Goal: Navigation & Orientation: Understand site structure

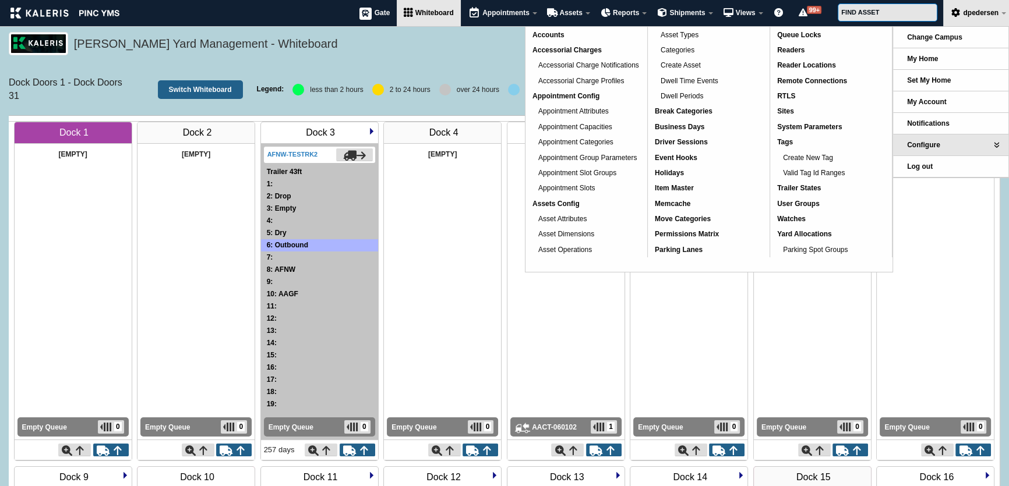
click at [476, 50] on h5 "[PERSON_NAME] Yard Management - Whiteboard" at bounding box center [534, 46] width 920 height 20
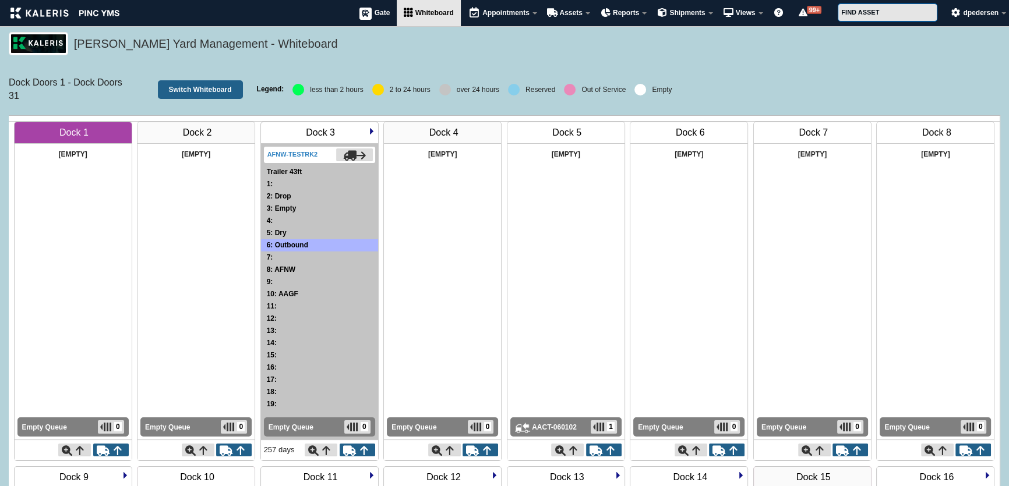
drag, startPoint x: 40, startPoint y: 104, endPoint x: 0, endPoint y: 70, distance: 52.1
click at [42, 100] on h6 "Dock Doors 1 - Dock Doors 31" at bounding box center [66, 89] width 115 height 26
drag, startPoint x: 42, startPoint y: 100, endPoint x: 0, endPoint y: 77, distance: 48.0
click at [0, 77] on div "Dock Doors 1 - Dock Doors 31 Switch Whiteboard" at bounding box center [133, 89] width 266 height 26
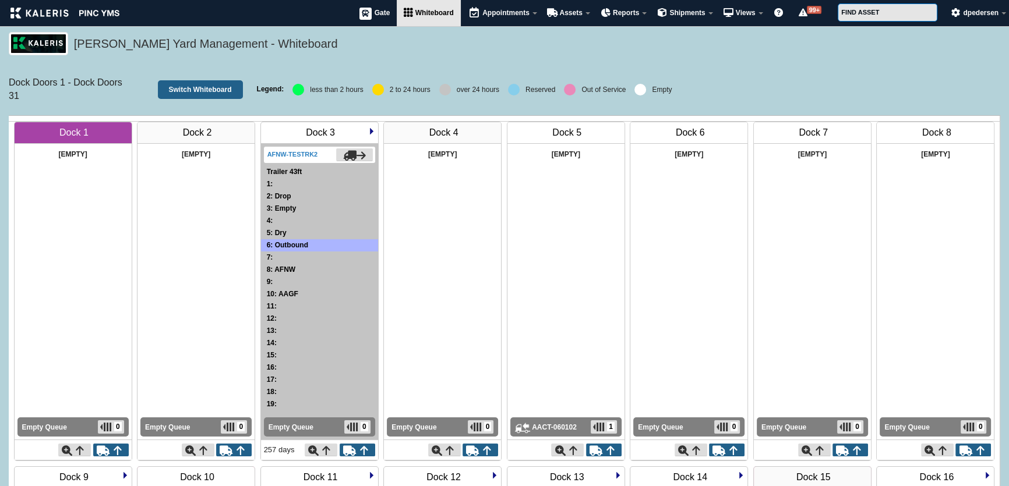
click at [54, 93] on h6 "Dock Doors 1 - Dock Doors 31" at bounding box center [66, 89] width 115 height 26
drag, startPoint x: 52, startPoint y: 97, endPoint x: 0, endPoint y: 72, distance: 58.1
click at [59, 101] on h6 "Dock Doors 1 - Dock Doors 31" at bounding box center [66, 89] width 115 height 26
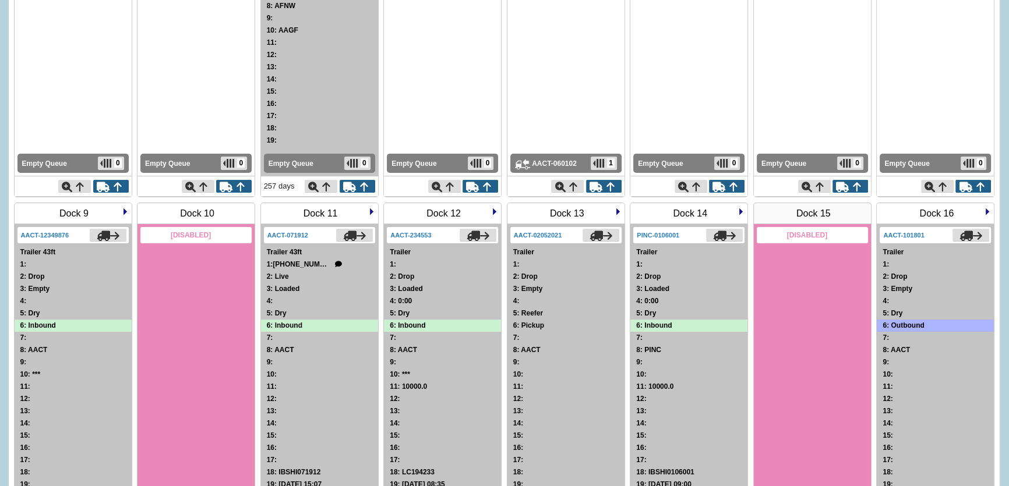
scroll to position [52, 0]
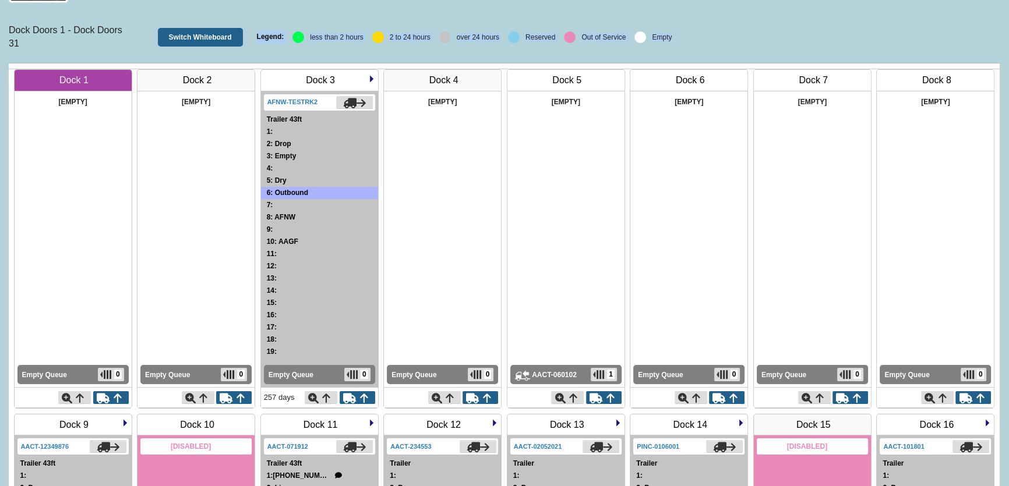
drag, startPoint x: 253, startPoint y: 34, endPoint x: 722, endPoint y: 37, distance: 469.0
click at [722, 37] on div "Dock Doors 1 - Dock Doors 31 Switch Whiteboard Legend: less than 2 hours 2 to 2…" at bounding box center [505, 37] width 992 height 40
click at [722, 37] on div "Legend: less than 2 hours 2 to 24 hours over 24 hours Reserved Out of Service E…" at bounding box center [629, 37] width 744 height 40
drag, startPoint x: 699, startPoint y: 37, endPoint x: 246, endPoint y: 29, distance: 452.7
click at [246, 29] on div "Dock Doors 1 - Dock Doors 31 Switch Whiteboard Legend: less than 2 hours 2 to 2…" at bounding box center [505, 37] width 992 height 40
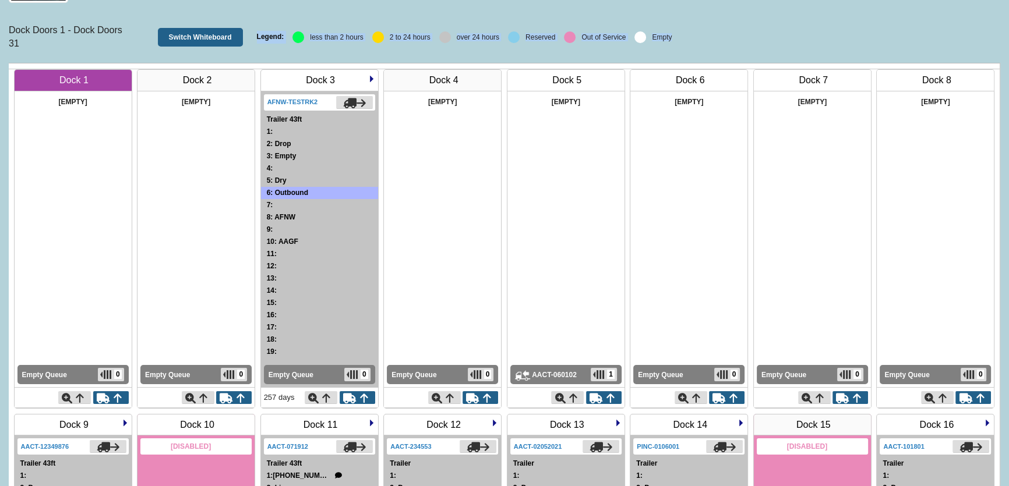
click at [686, 36] on div "Legend: less than 2 hours 2 to 24 hours over 24 hours Reserved Out of Service E…" at bounding box center [629, 37] width 744 height 40
drag, startPoint x: 692, startPoint y: 36, endPoint x: 252, endPoint y: 36, distance: 439.9
click at [252, 36] on div "Dock Doors 1 - Dock Doors 31 Switch Whiteboard Legend: less than 2 hours 2 to 2…" at bounding box center [505, 37] width 992 height 40
click at [735, 34] on div "Legend: less than 2 hours 2 to 24 hours over 24 hours Reserved Out of Service E…" at bounding box center [629, 37] width 744 height 40
click at [717, 36] on div "Legend: less than 2 hours 2 to 24 hours over 24 hours Reserved Out of Service E…" at bounding box center [629, 37] width 744 height 40
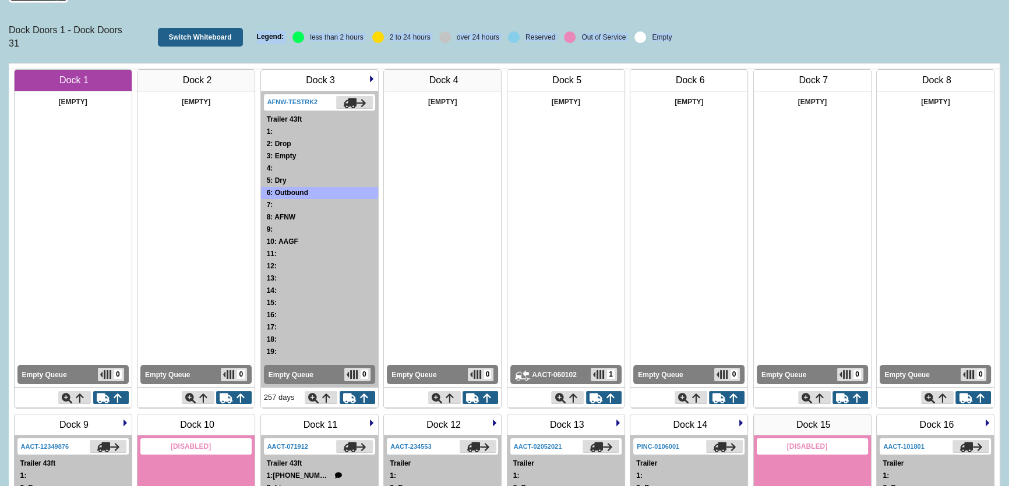
drag, startPoint x: 728, startPoint y: 33, endPoint x: 256, endPoint y: 33, distance: 472.5
click at [257, 33] on div "Legend: less than 2 hours 2 to 24 hours over 24 hours Reserved Out of Service E…" at bounding box center [629, 37] width 744 height 40
click at [668, 36] on div "Empty" at bounding box center [662, 37] width 20 height 7
drag, startPoint x: 681, startPoint y: 35, endPoint x: 253, endPoint y: 36, distance: 428.2
click at [253, 36] on div "Dock Doors 1 - Dock Doors 31 Switch Whiteboard Legend: less than 2 hours 2 to 2…" at bounding box center [505, 37] width 992 height 40
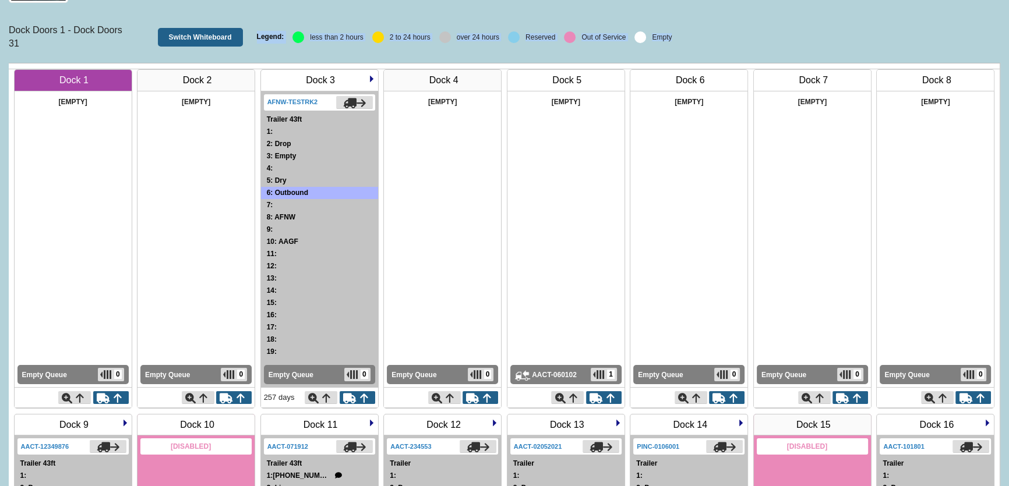
click at [728, 43] on div "Legend: less than 2 hours 2 to 24 hours over 24 hours Reserved Out of Service E…" at bounding box center [629, 37] width 744 height 40
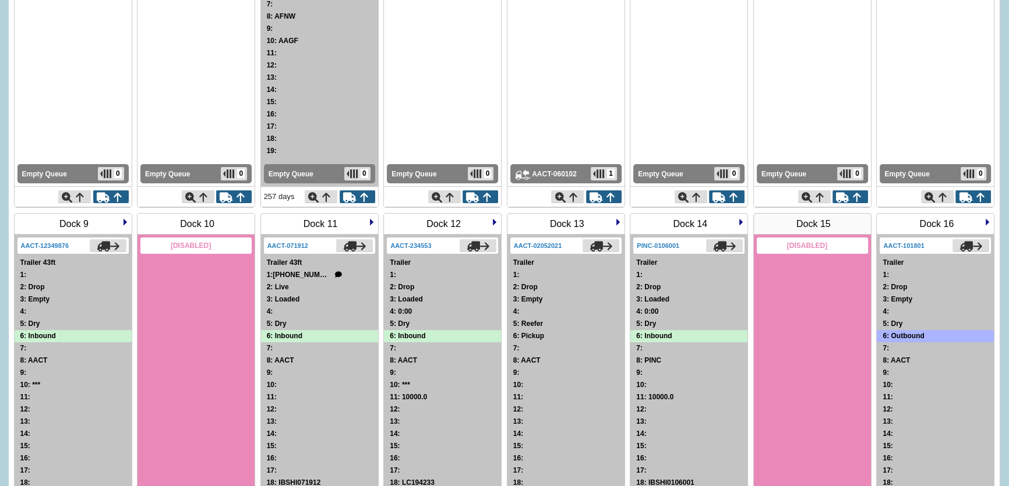
scroll to position [0, 0]
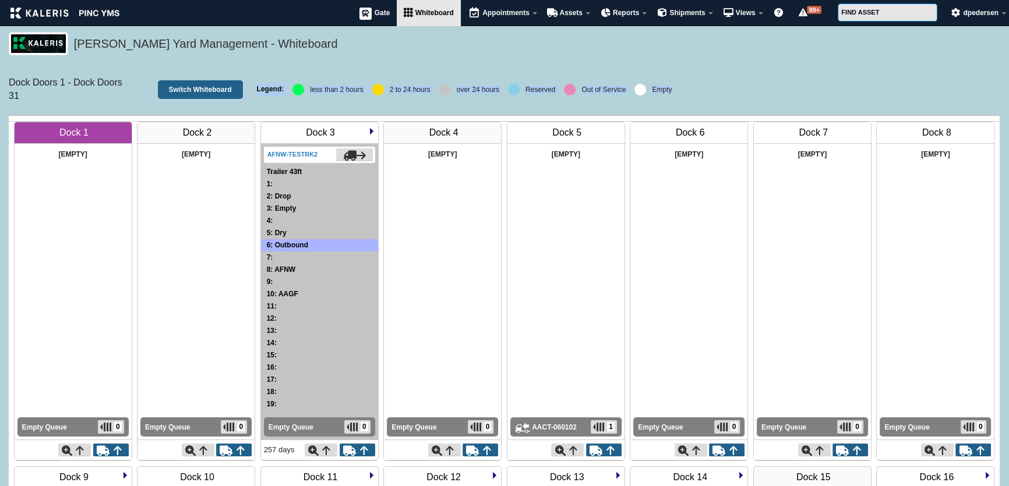
drag, startPoint x: 701, startPoint y: 88, endPoint x: 234, endPoint y: 101, distance: 466.8
click at [234, 101] on div "Dock Doors 1 - Dock Doors 31 Switch Whiteboard Legend: less than 2 hours 2 to 2…" at bounding box center [505, 89] width 992 height 40
